Goal: Communication & Community: Share content

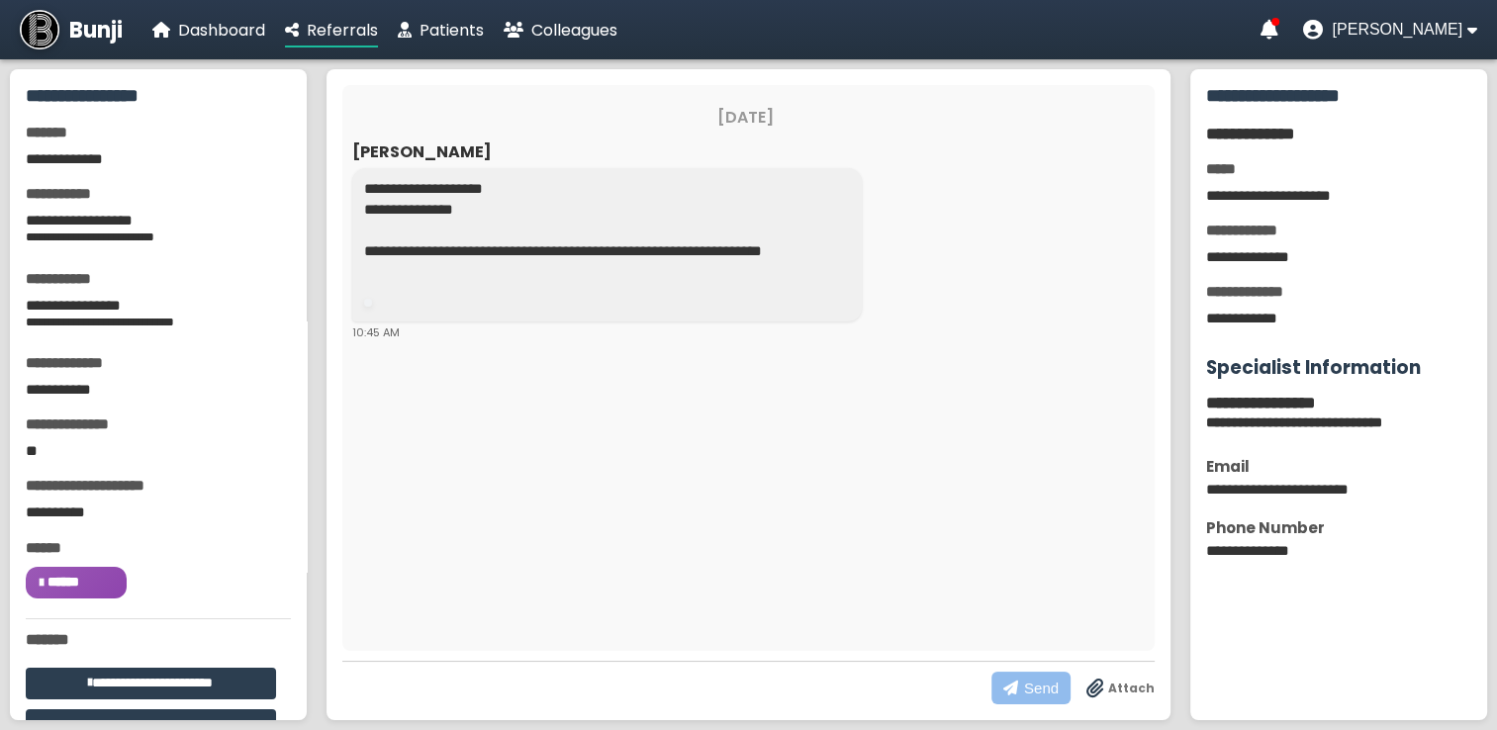
scroll to position [226, 0]
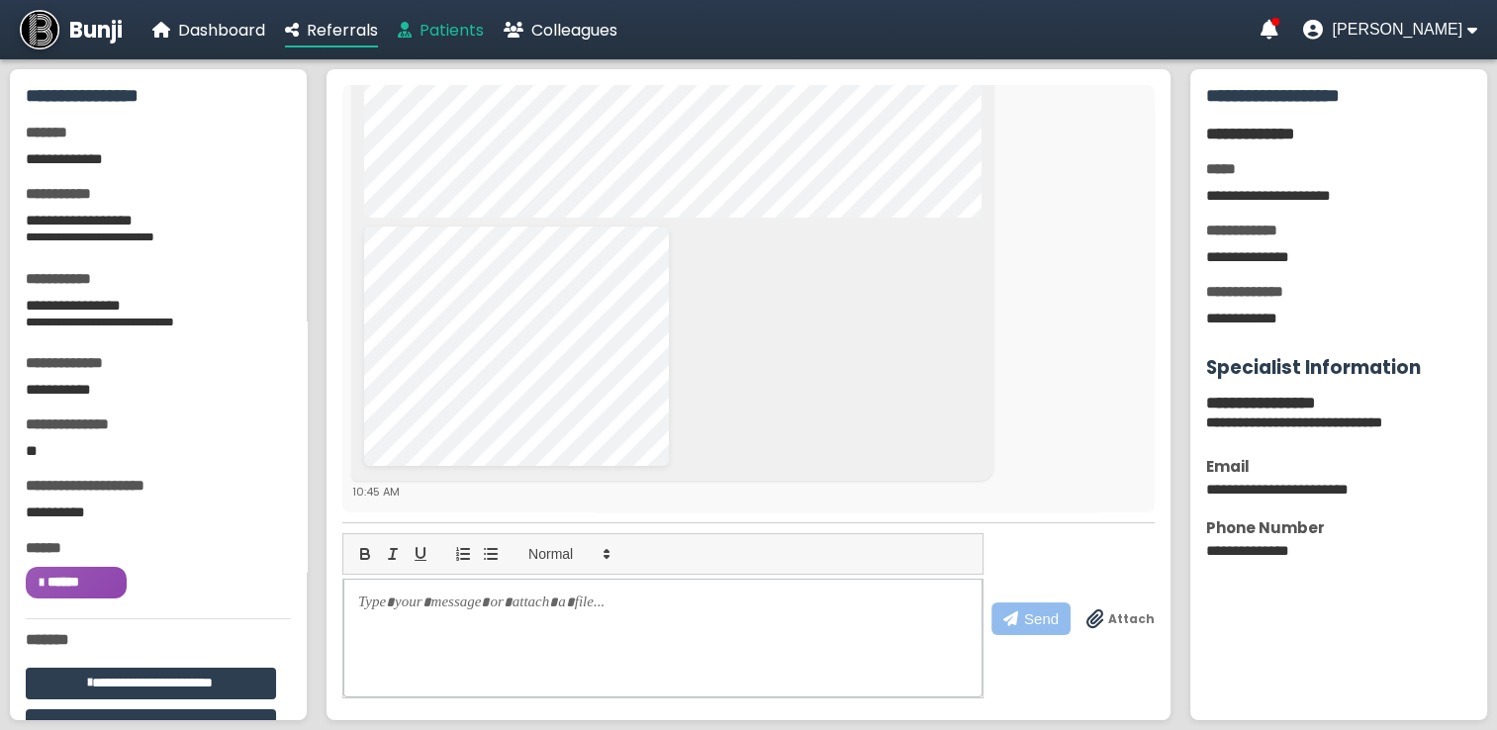
click at [442, 26] on span "Patients" at bounding box center [451, 30] width 64 height 23
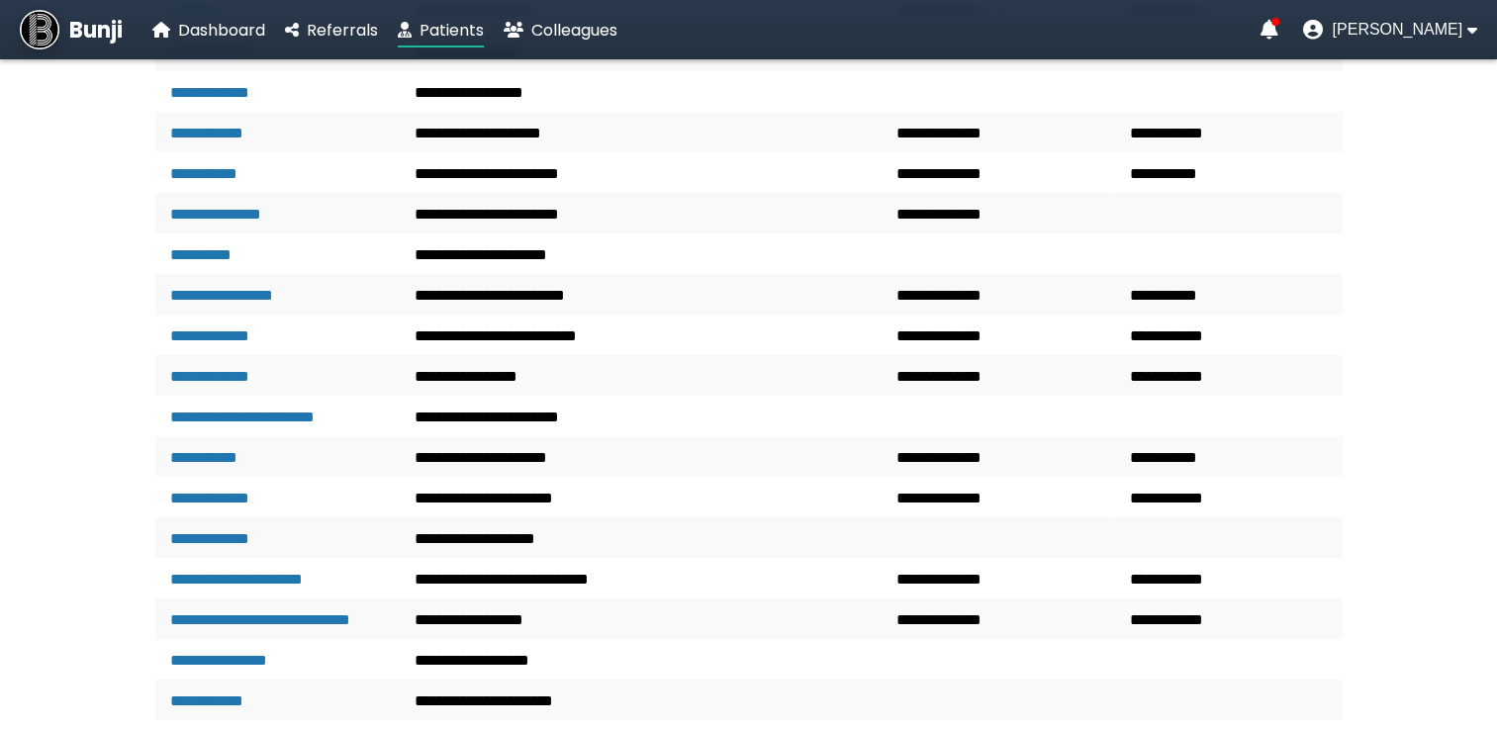
scroll to position [3745, 0]
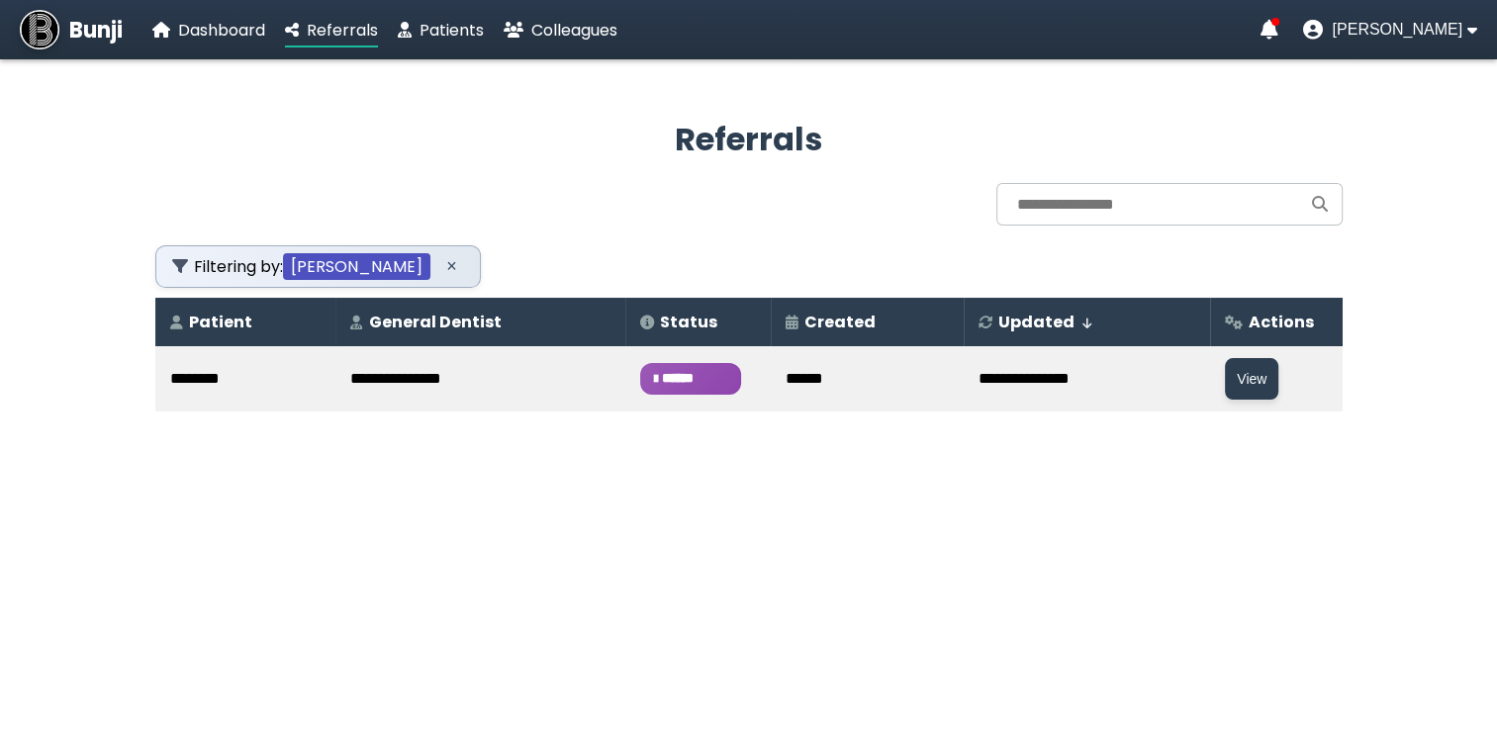
click at [654, 376] on span "******" at bounding box center [690, 379] width 101 height 32
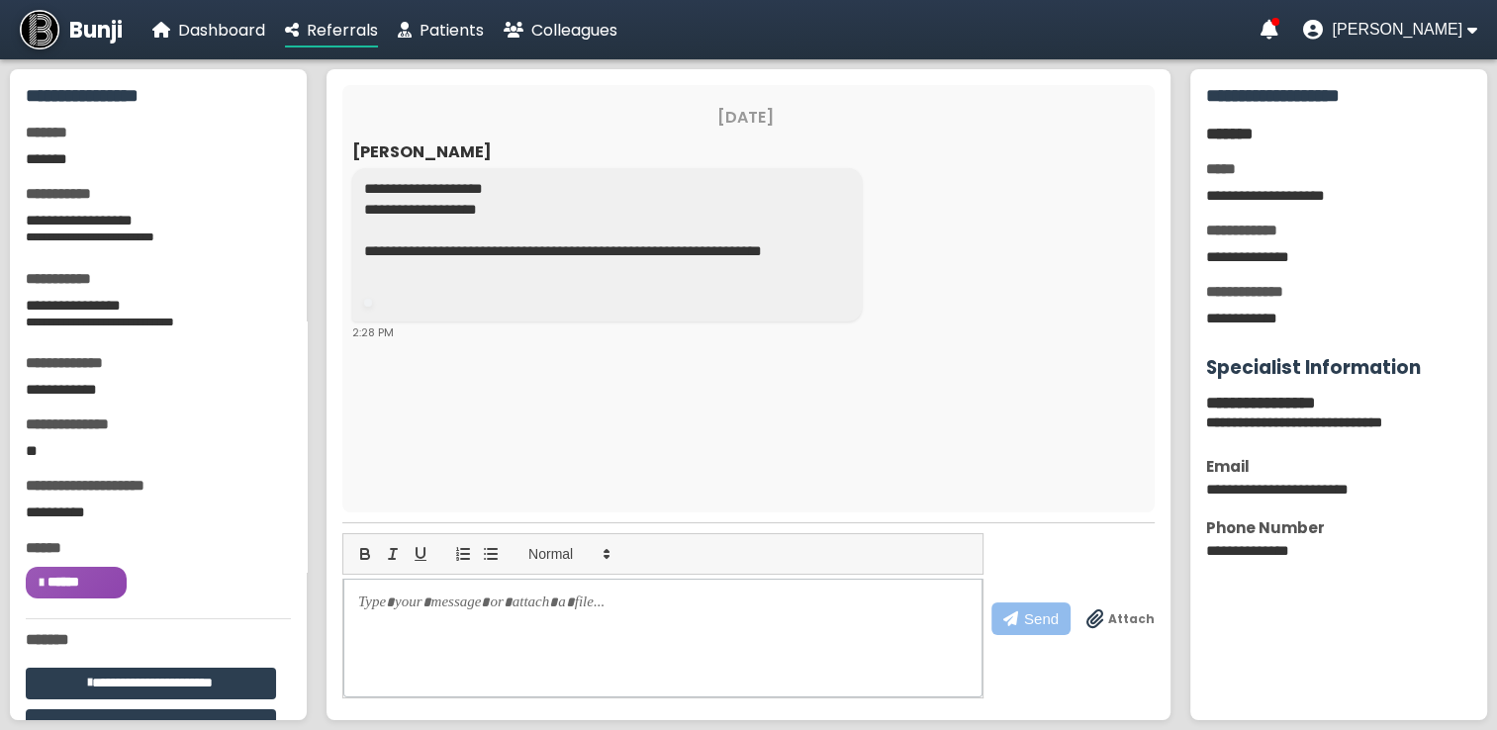
scroll to position [129, 0]
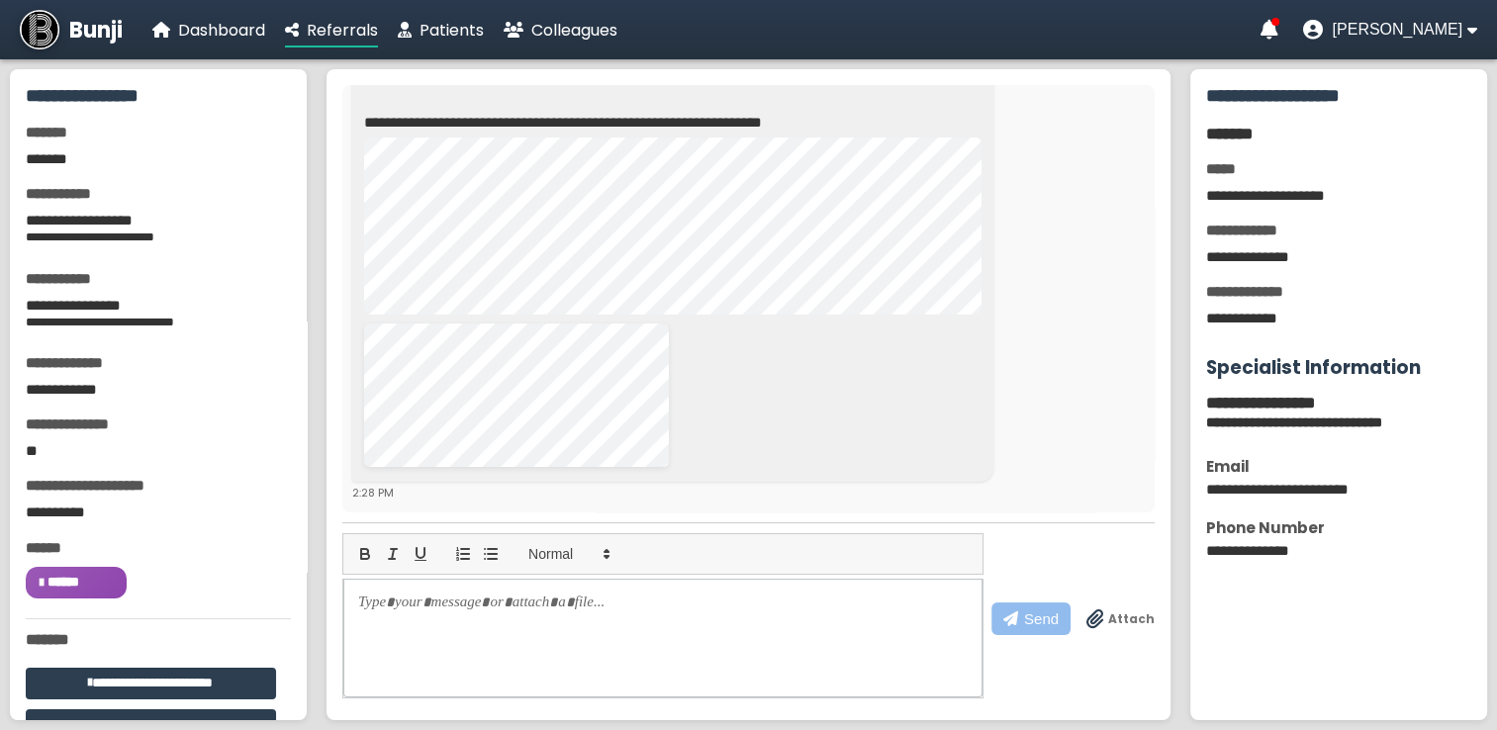
click at [1134, 617] on span "Attach" at bounding box center [1131, 619] width 46 height 18
click at [0, 0] on input "Attach" at bounding box center [0, 0] width 0 height 0
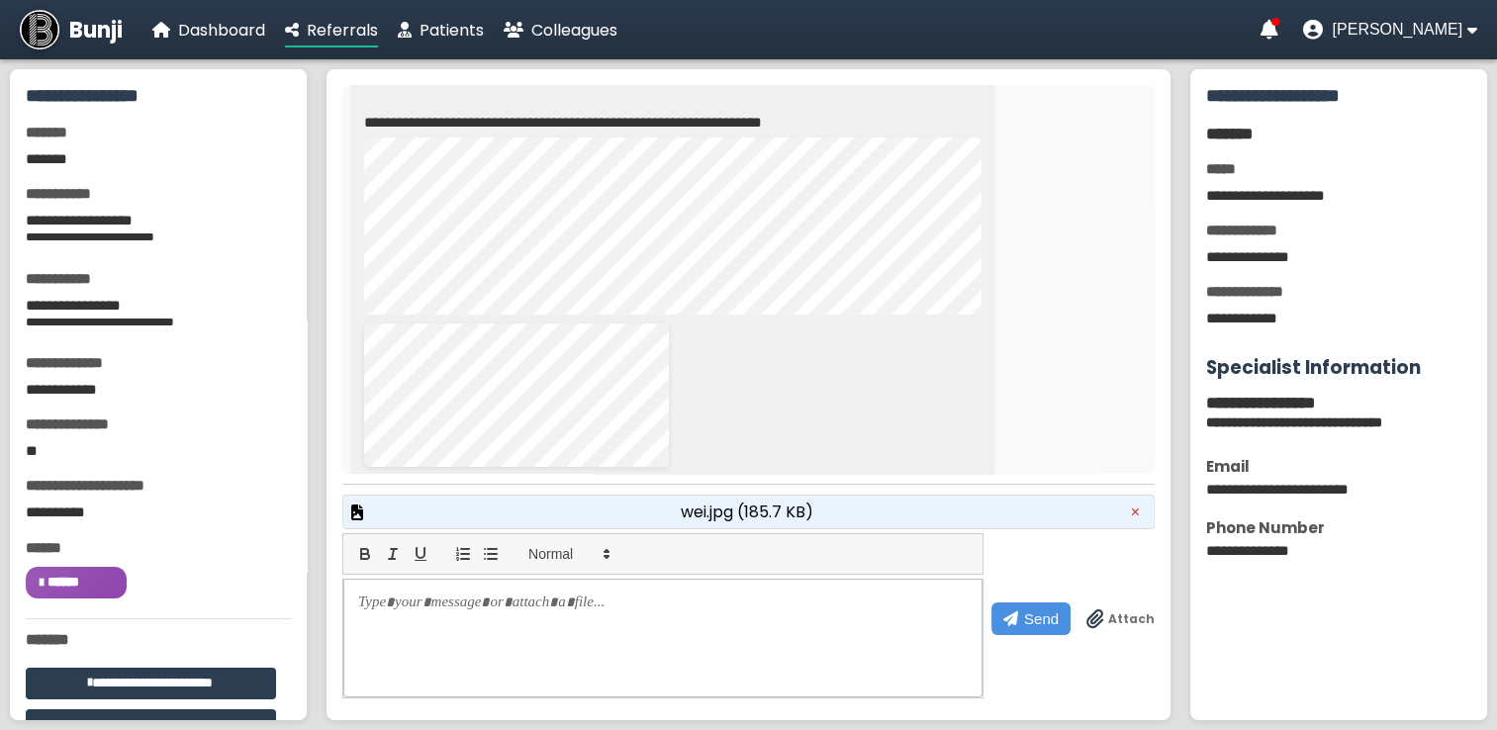
click at [767, 520] on span "wei.jpg (185.7 KB)" at bounding box center [747, 512] width 133 height 25
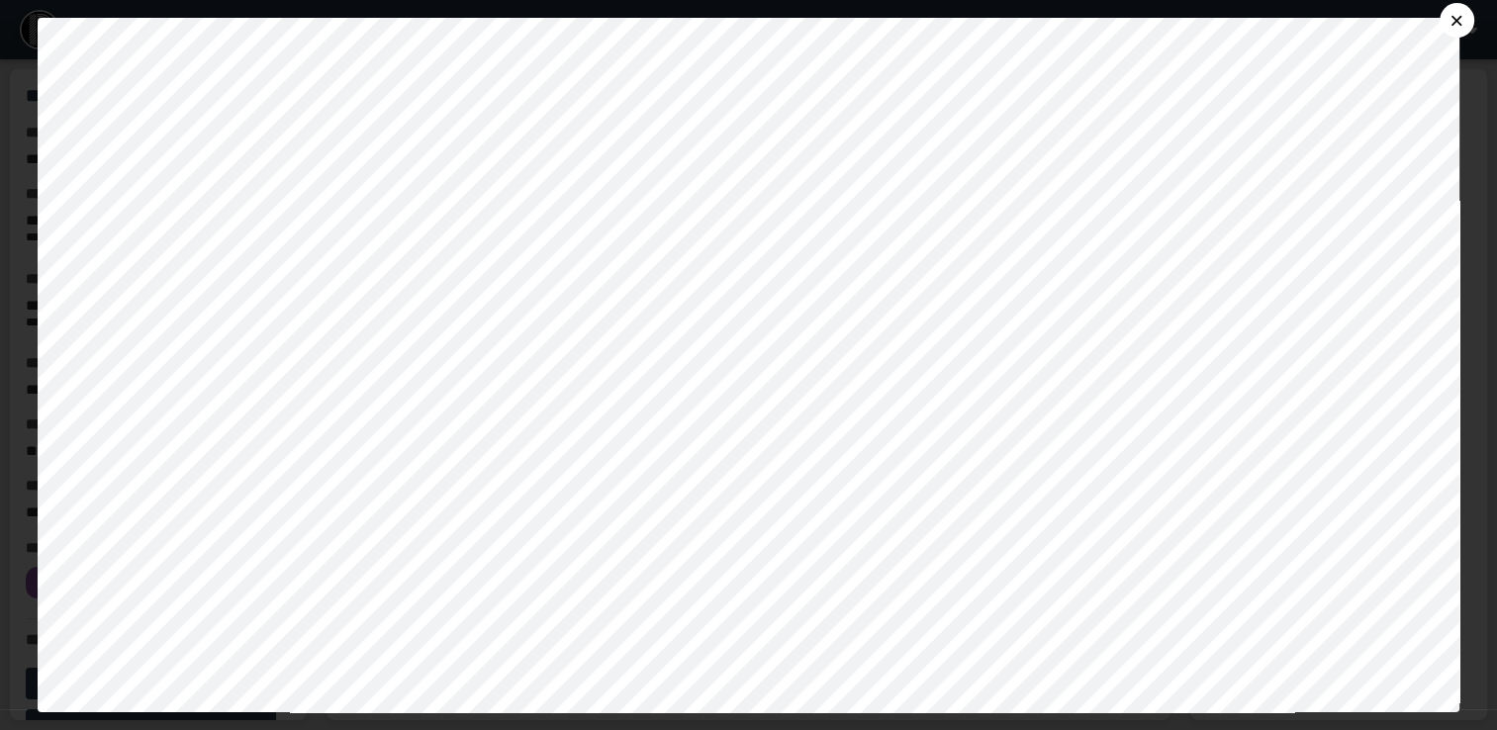
scroll to position [447, 0]
click at [1466, 16] on button "×" at bounding box center [1456, 20] width 35 height 35
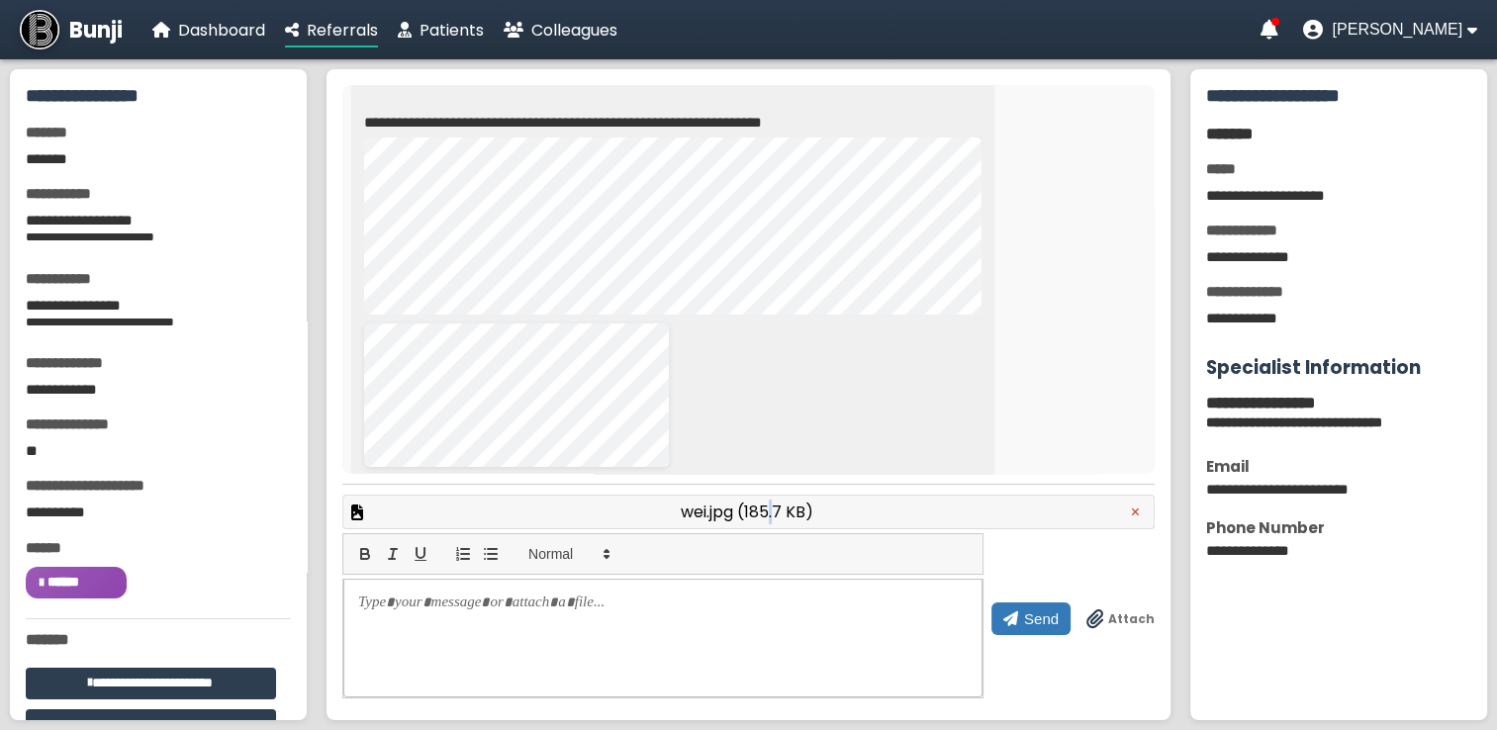
click at [1038, 612] on span "Send" at bounding box center [1041, 618] width 35 height 17
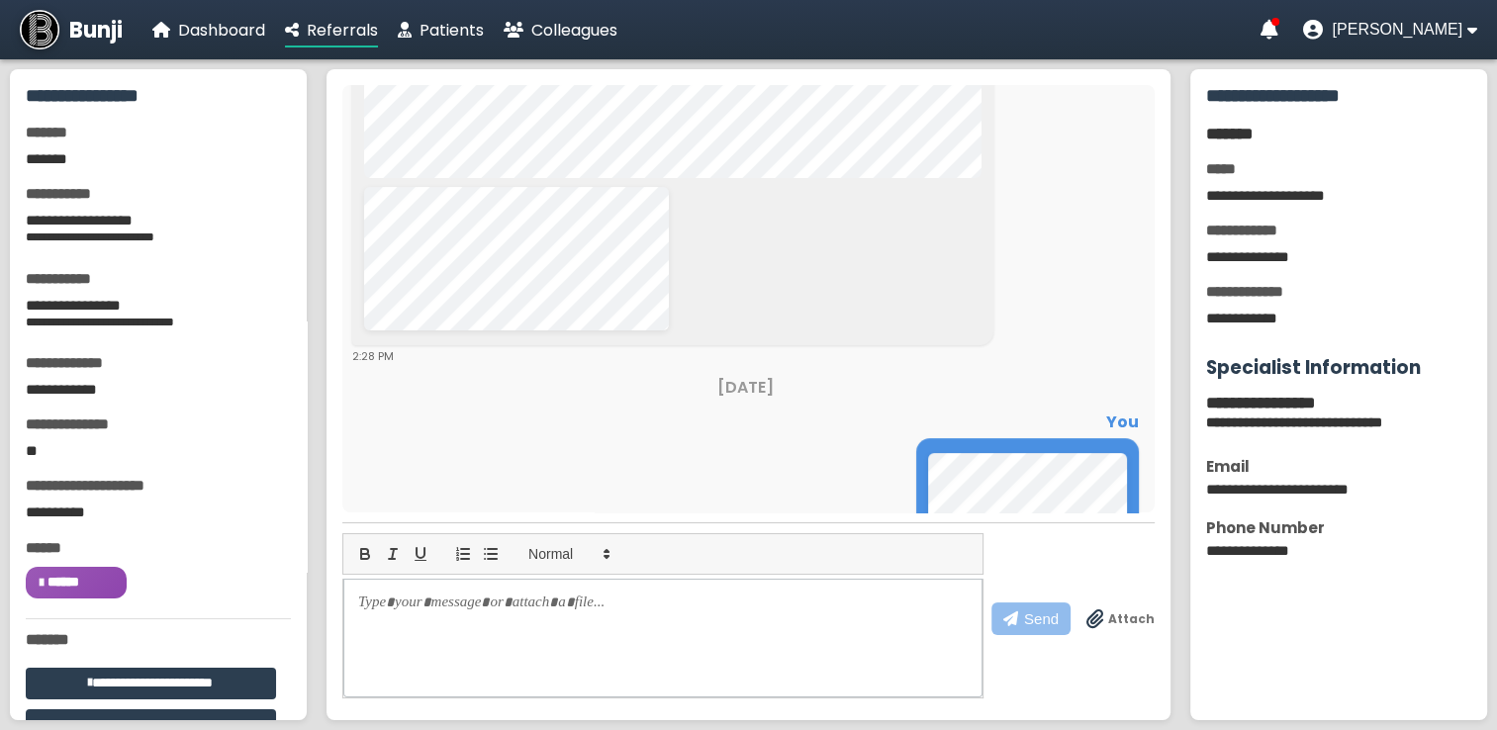
scroll to position [504, 0]
